Goal: Navigation & Orientation: Find specific page/section

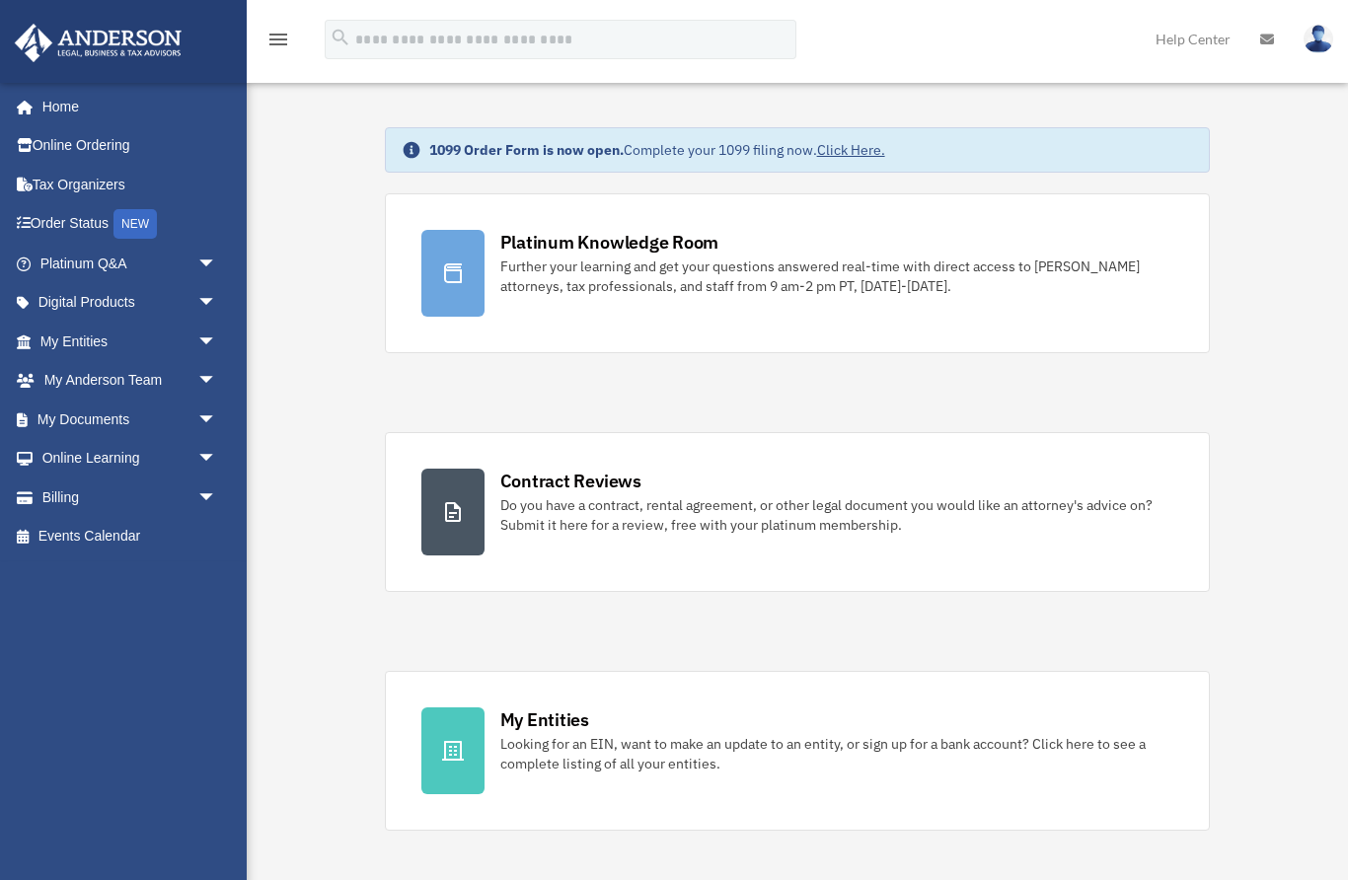
click at [56, 341] on link "My Entities arrow_drop_down" at bounding box center [130, 341] width 233 height 39
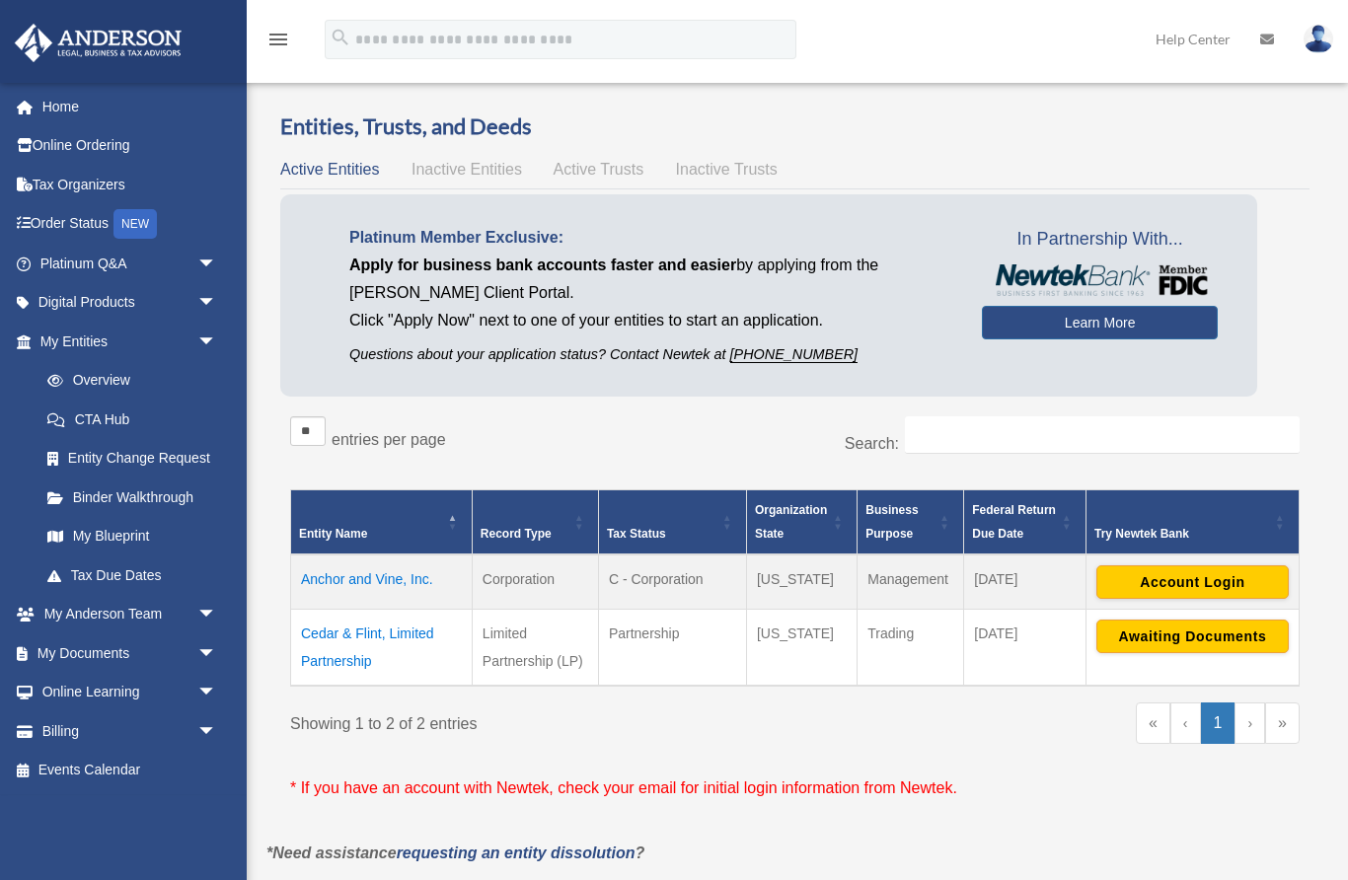
click at [59, 227] on link "Order Status NEW" at bounding box center [130, 224] width 233 height 40
click at [108, 296] on link "Digital Products arrow_drop_down" at bounding box center [130, 302] width 233 height 39
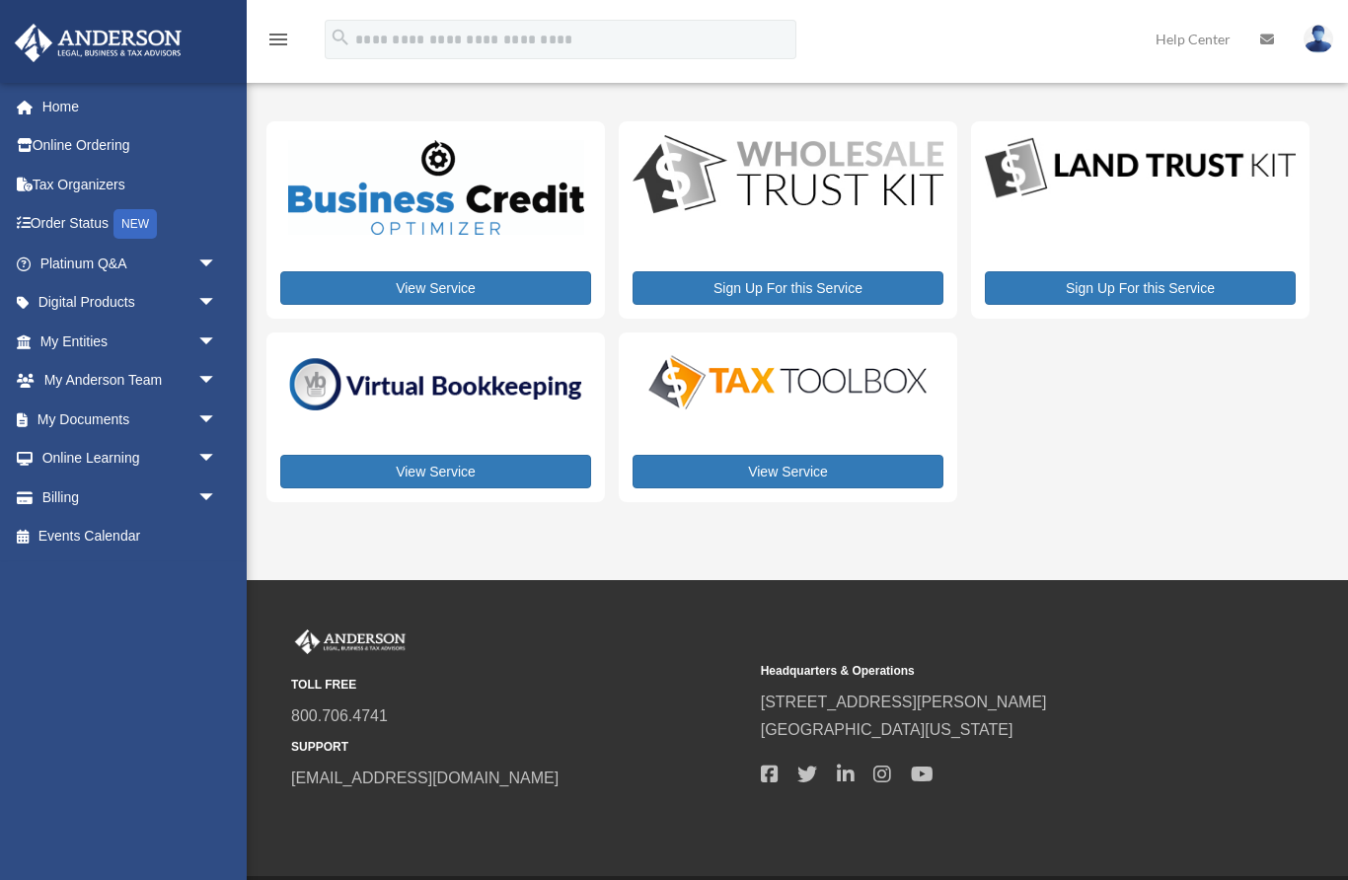
click at [434, 465] on link "View Service" at bounding box center [435, 472] width 311 height 34
